Goal: Task Accomplishment & Management: Use online tool/utility

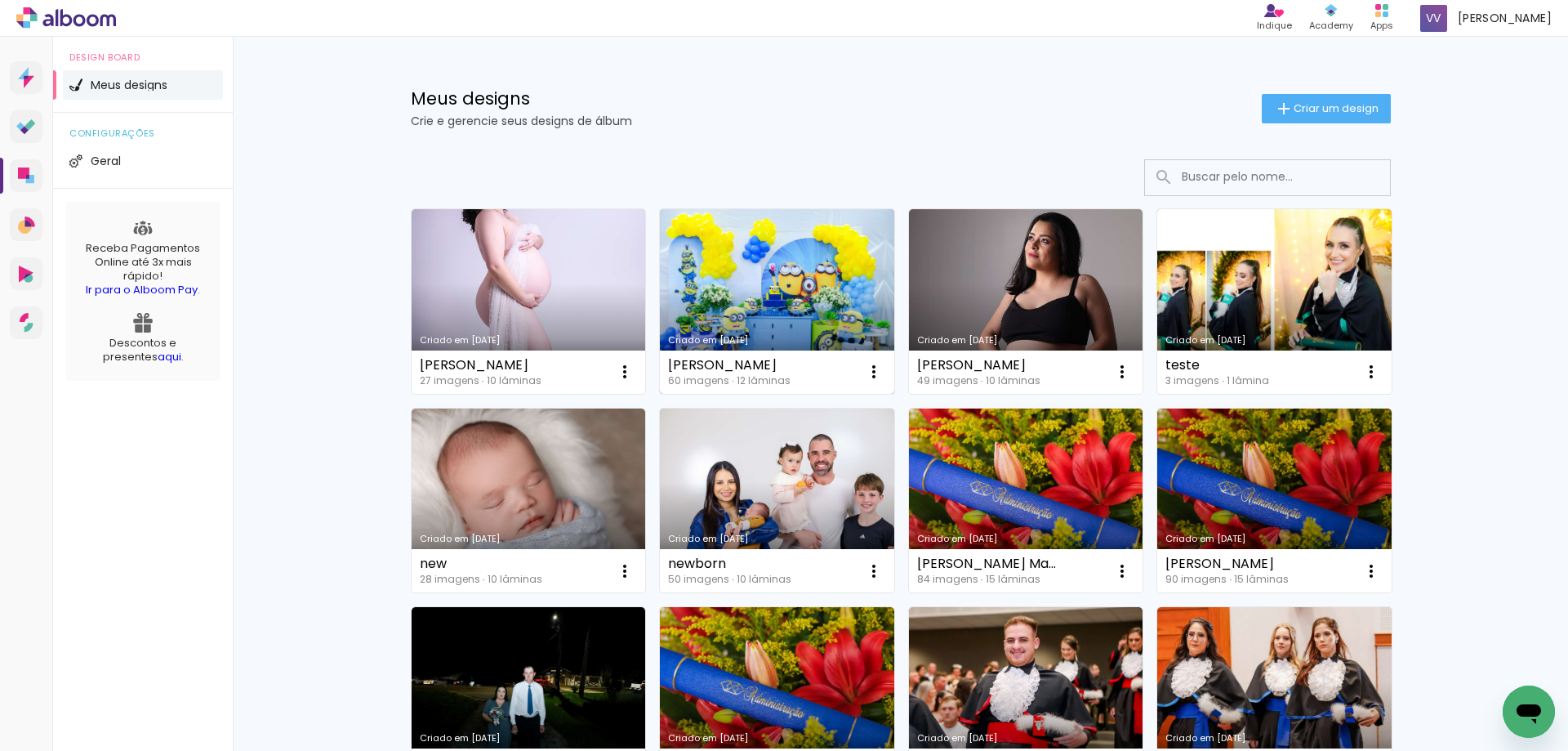
click at [738, 311] on link "Criado em [DATE]" at bounding box center [777, 302] width 235 height 185
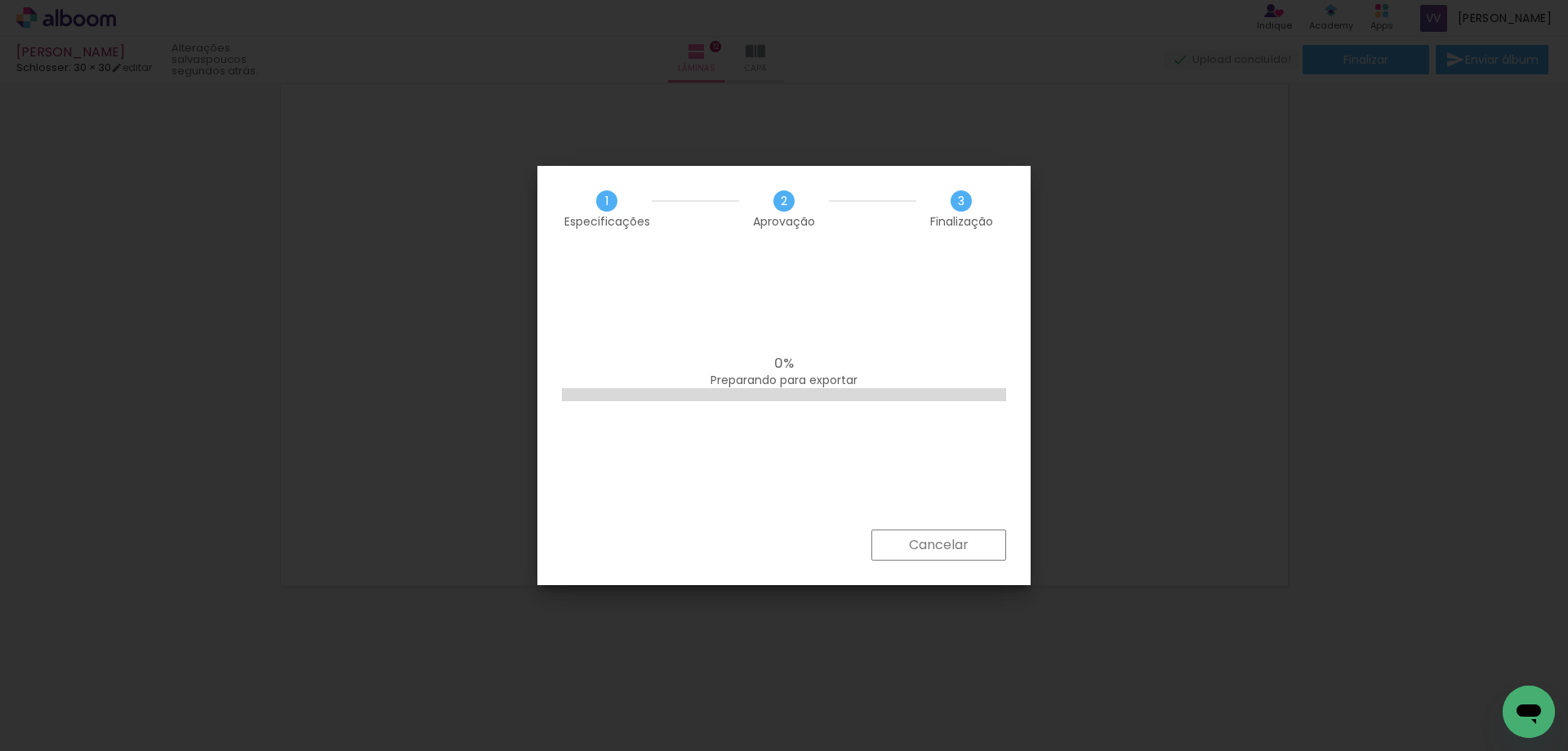
scroll to position [0, 3967]
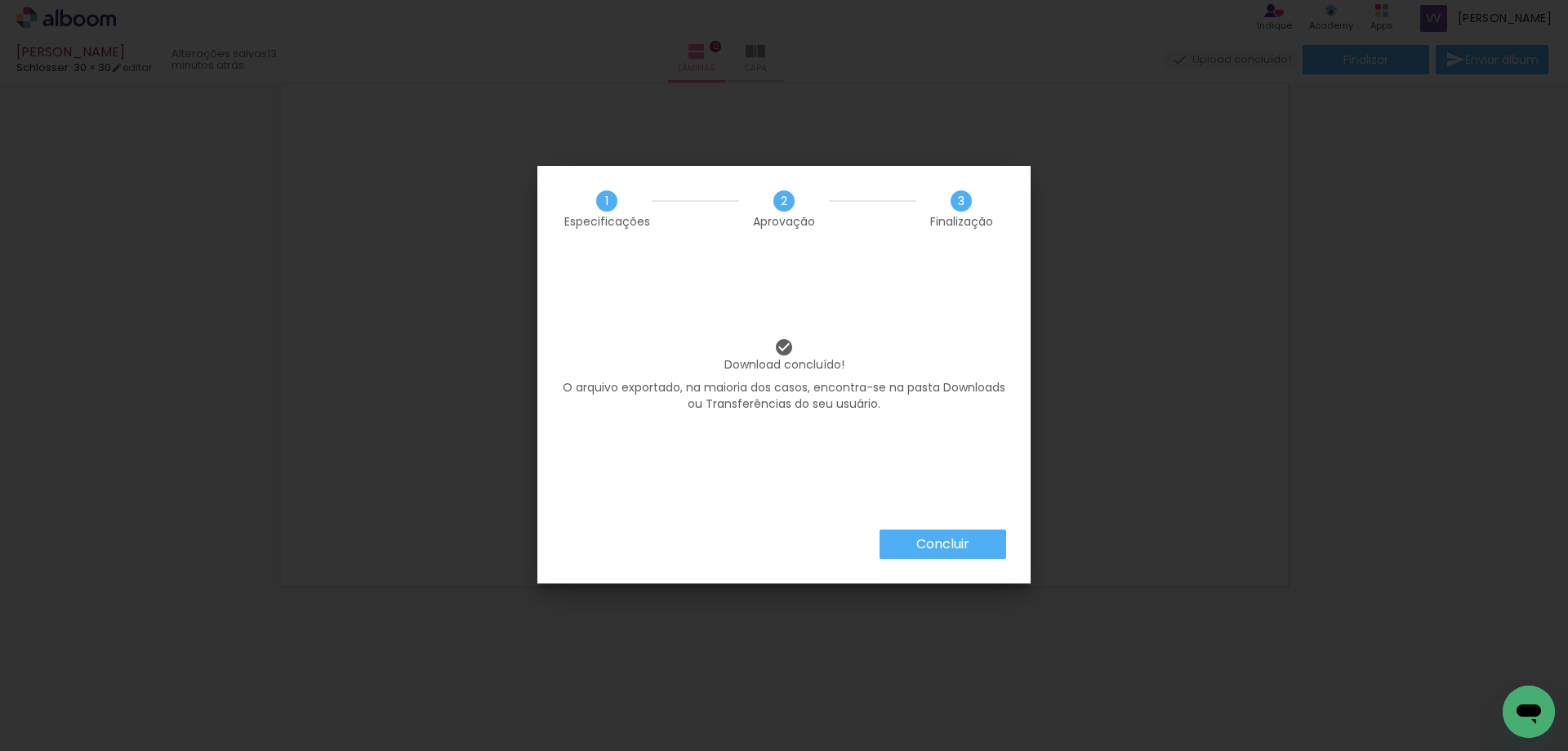
scroll to position [0, 3967]
click at [969, 561] on div "Concluir" at bounding box center [783, 556] width 493 height 54
click at [971, 540] on paper-button "Concluir" at bounding box center [943, 543] width 127 height 29
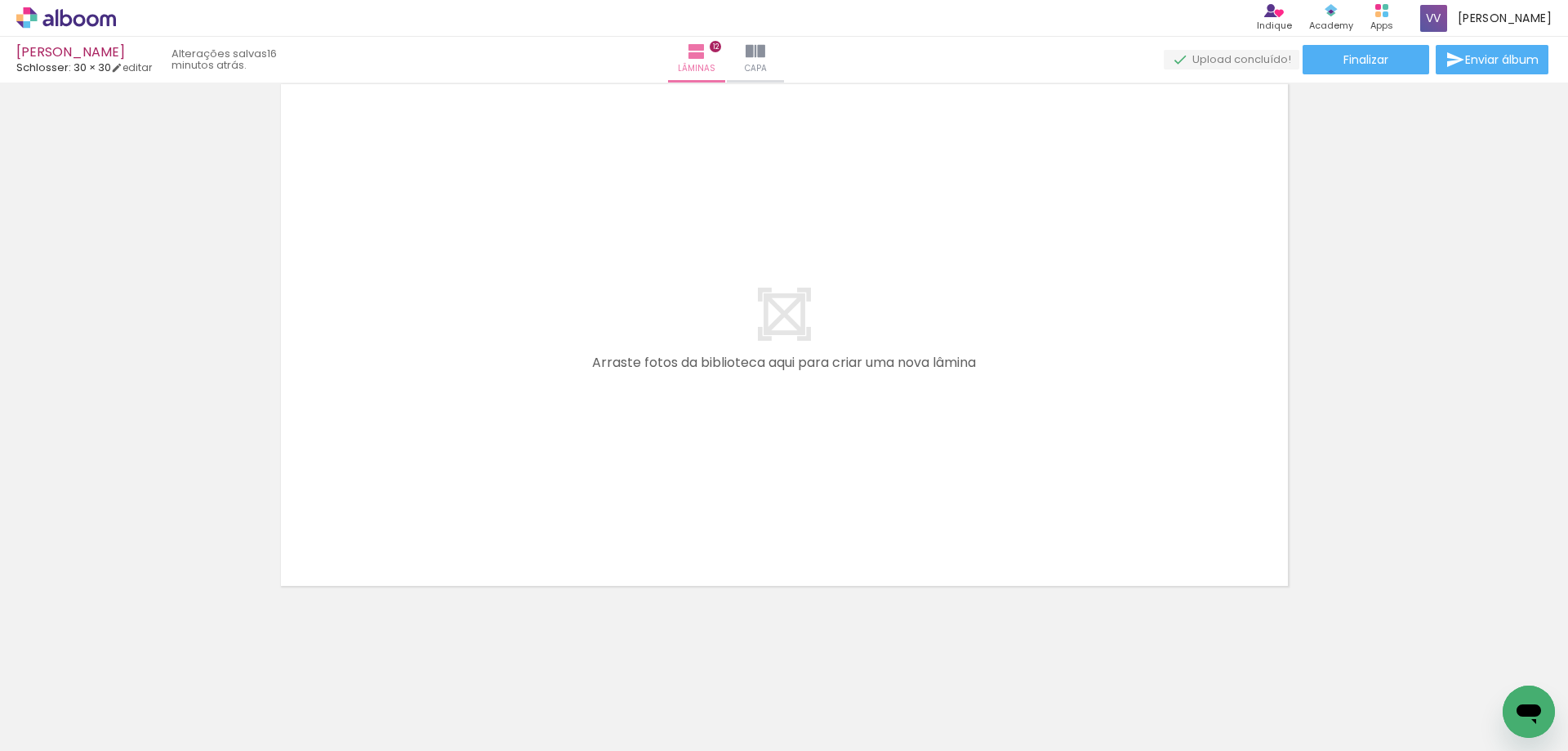
scroll to position [0, 3967]
